Goal: Task Accomplishment & Management: Manage account settings

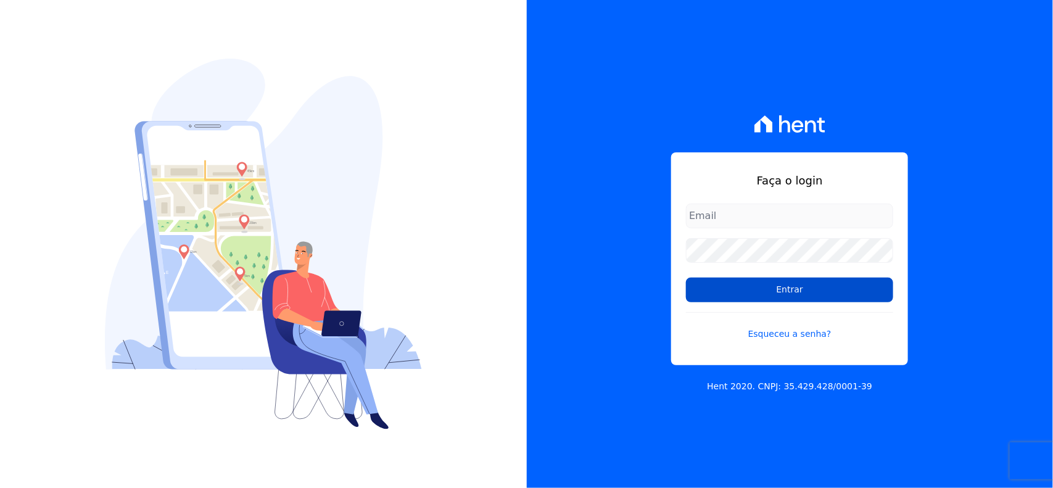
type input "[EMAIL_ADDRESS][DOMAIN_NAME]"
click at [714, 284] on input "Entrar" at bounding box center [789, 290] width 207 height 25
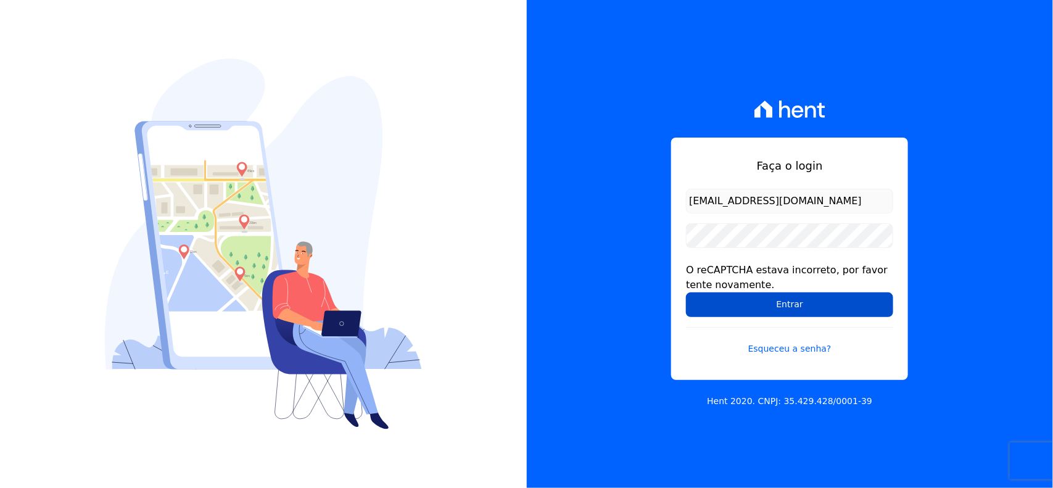
click at [812, 296] on input "Entrar" at bounding box center [789, 304] width 207 height 25
